Goal: Communication & Community: Answer question/provide support

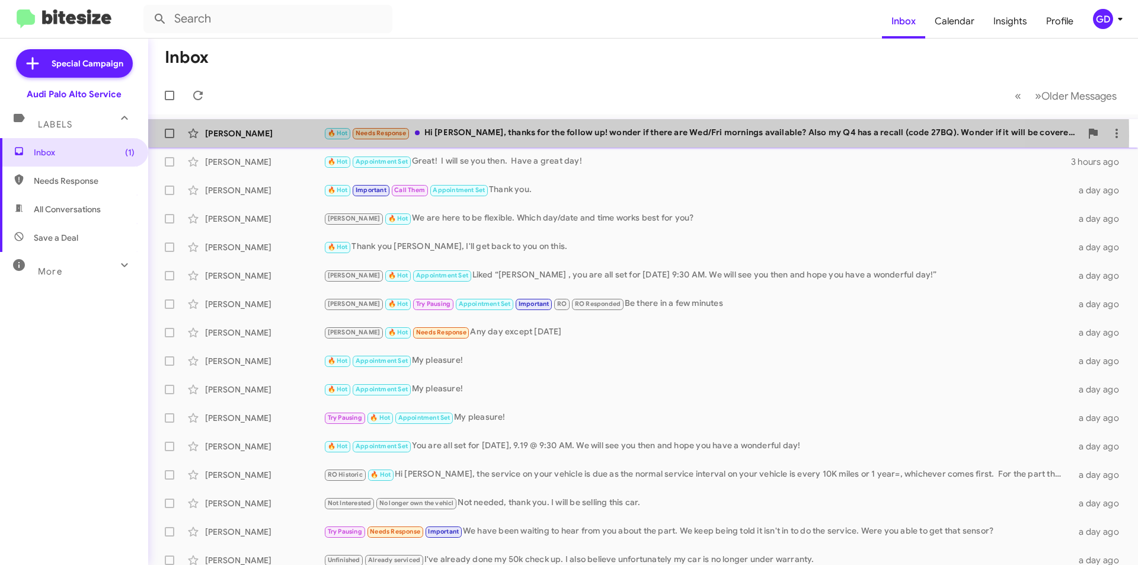
click at [475, 136] on div "🔥 Hot Needs Response Hi [PERSON_NAME], thanks for the follow up! wonder if ther…" at bounding box center [703, 133] width 758 height 14
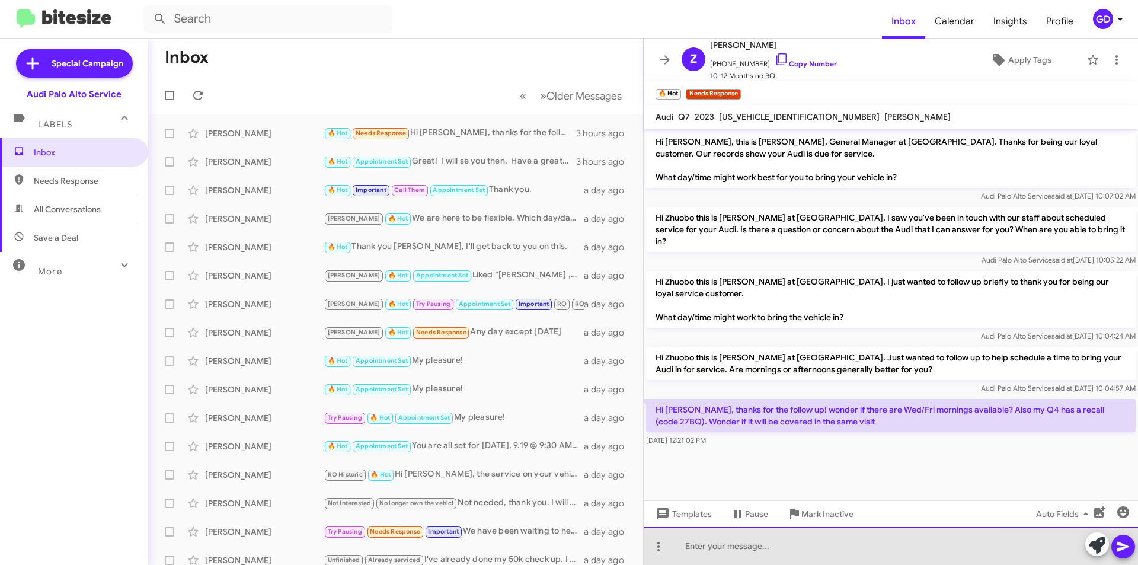
click at [695, 547] on div at bounding box center [891, 546] width 494 height 38
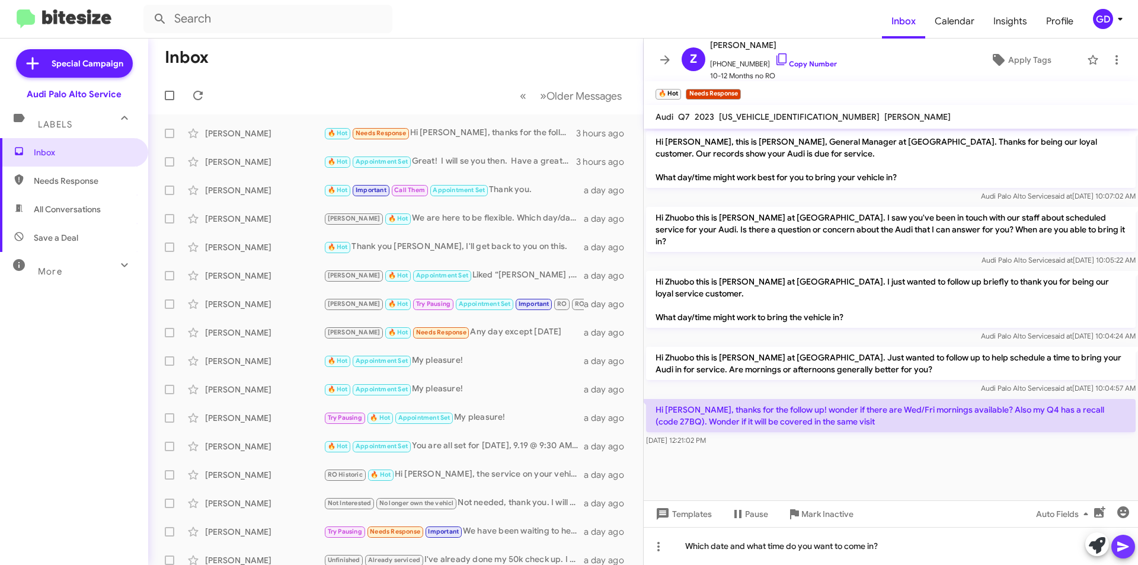
click at [1123, 548] on icon at bounding box center [1122, 547] width 11 height 10
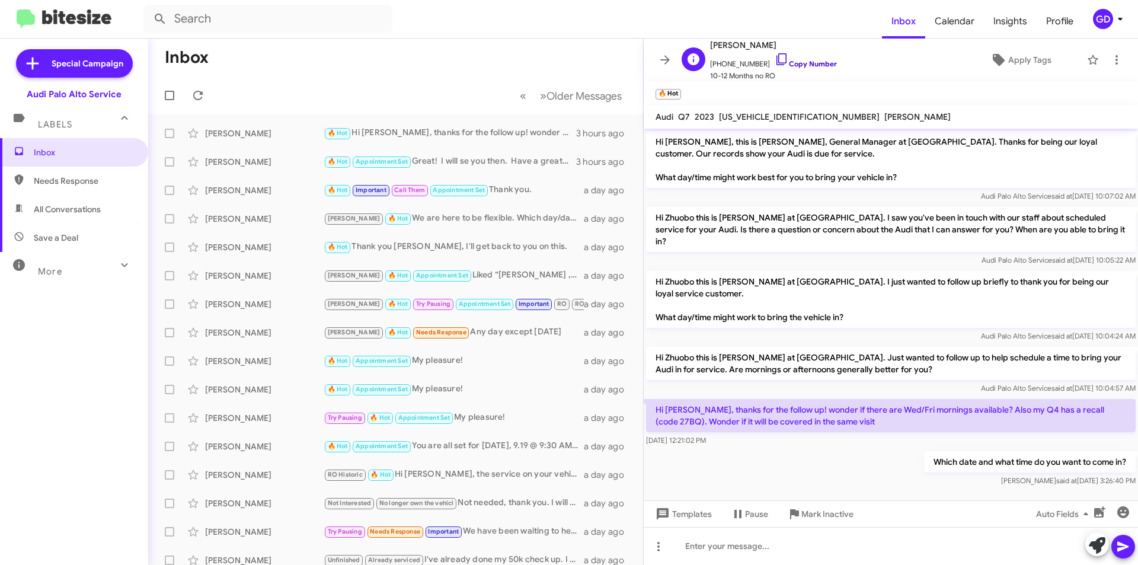
click at [802, 61] on link "Copy Number" at bounding box center [806, 63] width 62 height 9
click at [54, 189] on span "Needs Response" at bounding box center [74, 181] width 148 height 28
type input "in:needs-response"
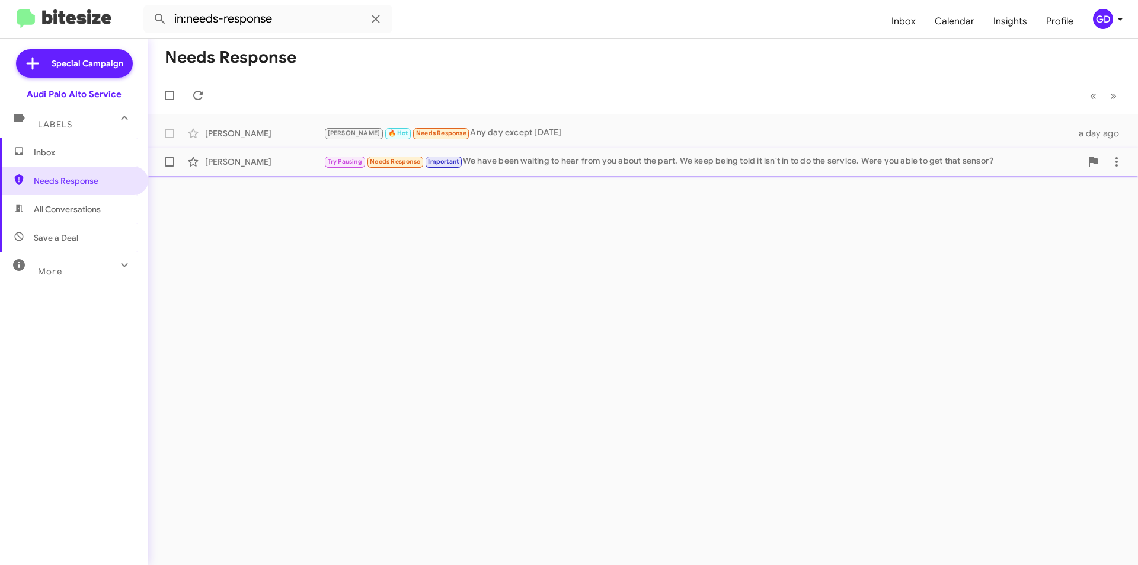
click at [247, 165] on div "[PERSON_NAME]" at bounding box center [264, 162] width 119 height 12
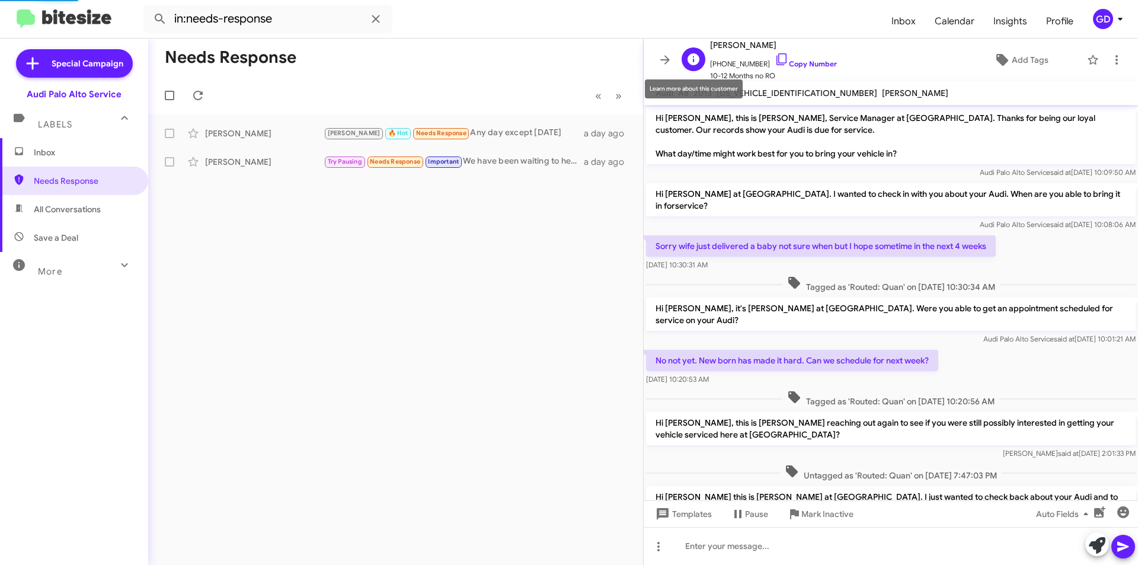
scroll to position [108, 0]
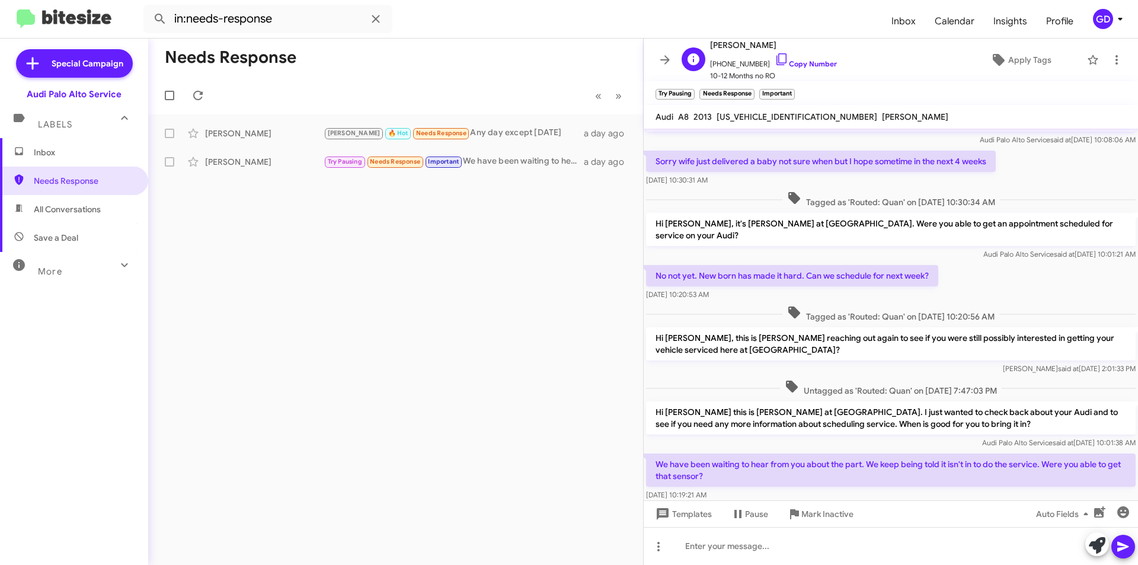
click at [723, 43] on span "[PERSON_NAME]" at bounding box center [773, 45] width 127 height 14
copy span "[PERSON_NAME]"
click at [48, 157] on span "Inbox" at bounding box center [84, 152] width 101 height 12
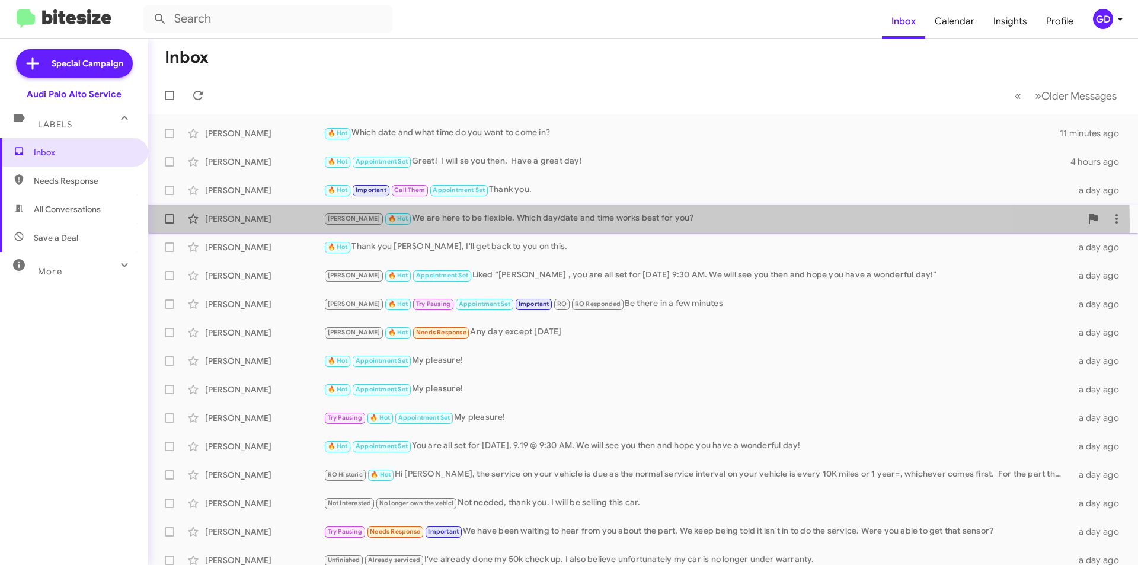
click at [469, 225] on div "[PERSON_NAME] 🔥 Hot We are here to be flexible. Which day/date and time works b…" at bounding box center [703, 219] width 758 height 14
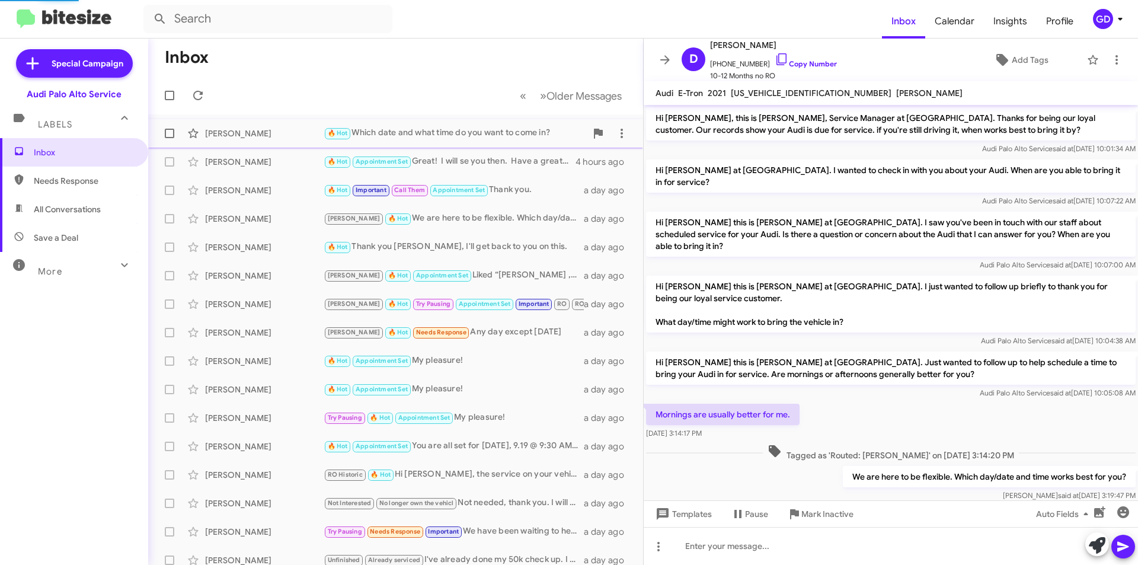
scroll to position [15, 0]
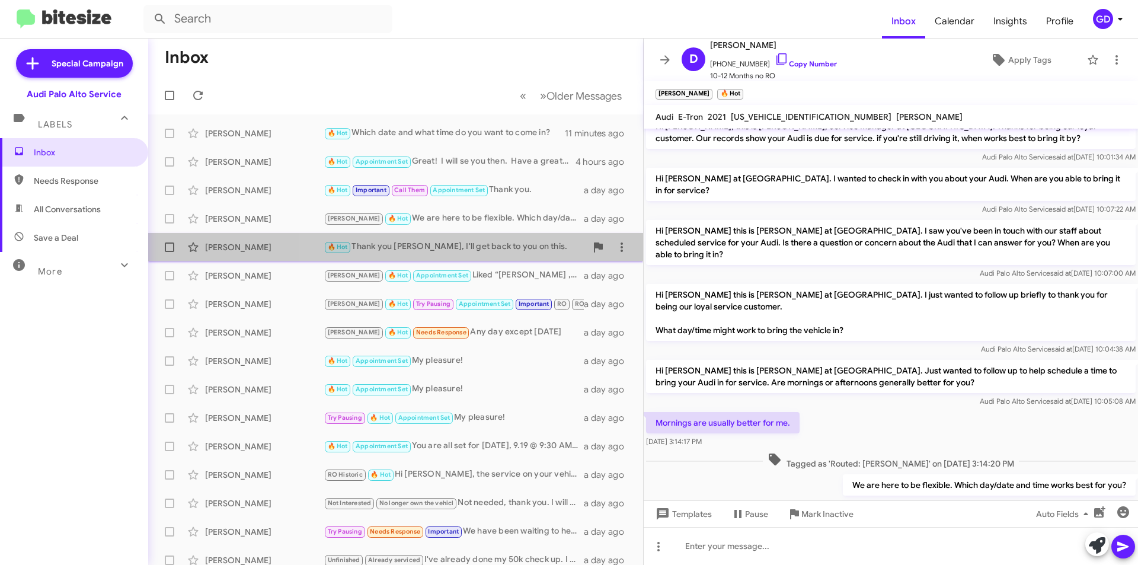
click at [398, 248] on div "🔥 Hot Thank you [PERSON_NAME], I'll get back to you on this." at bounding box center [455, 247] width 263 height 14
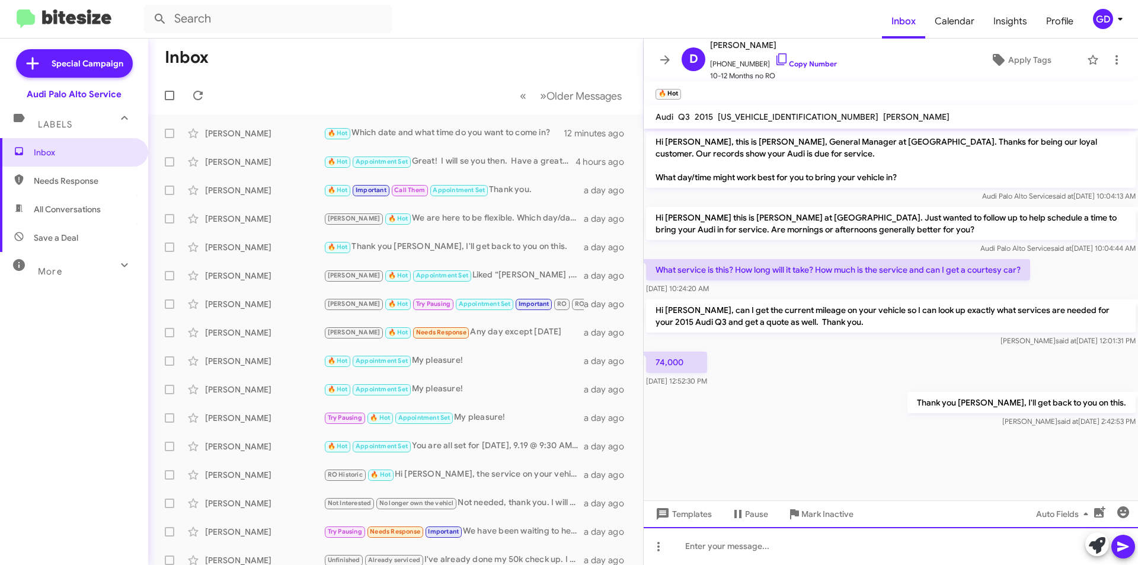
click at [688, 549] on div at bounding box center [891, 546] width 494 height 38
click at [713, 548] on div at bounding box center [891, 546] width 494 height 38
